Goal: Task Accomplishment & Management: Manage account settings

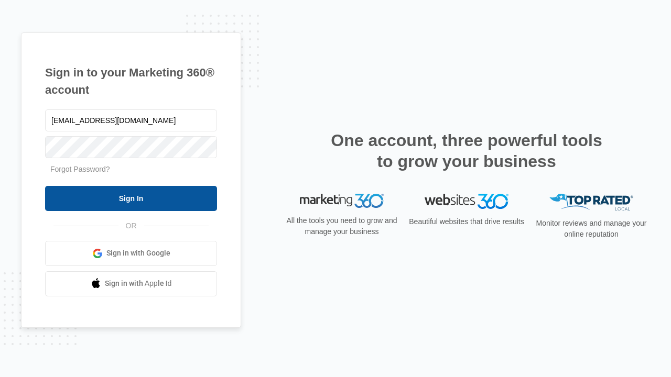
click at [131, 198] on input "Sign In" at bounding box center [131, 198] width 172 height 25
